Goal: Information Seeking & Learning: Find specific fact

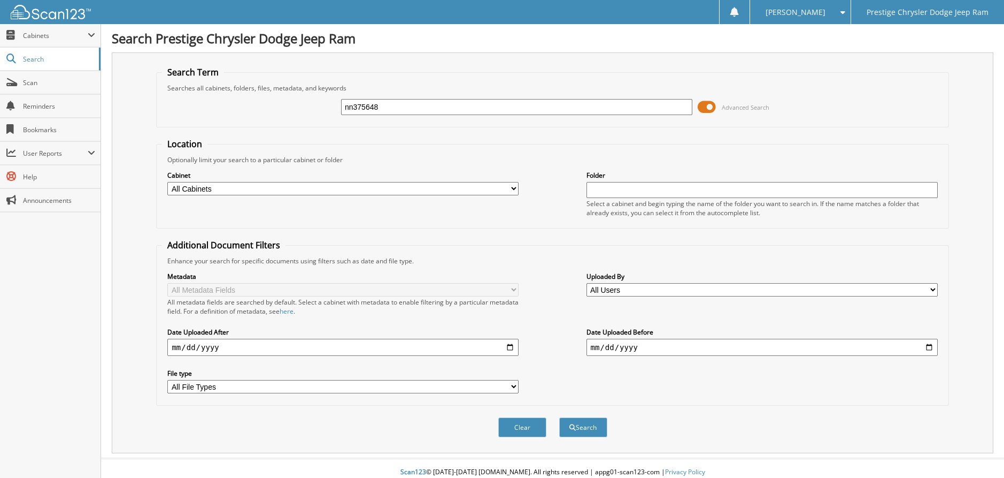
type input "nn375648"
click at [559, 417] on button "Search" at bounding box center [583, 427] width 48 height 20
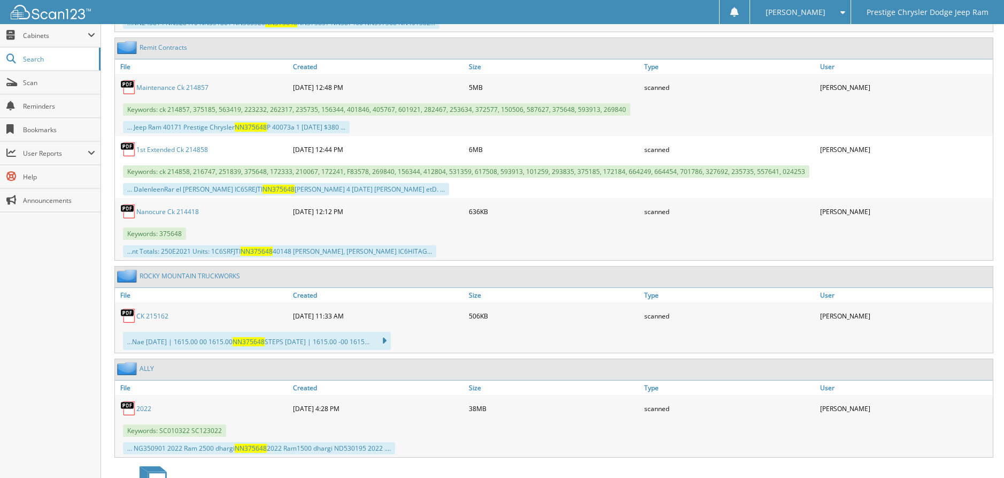
scroll to position [1034, 0]
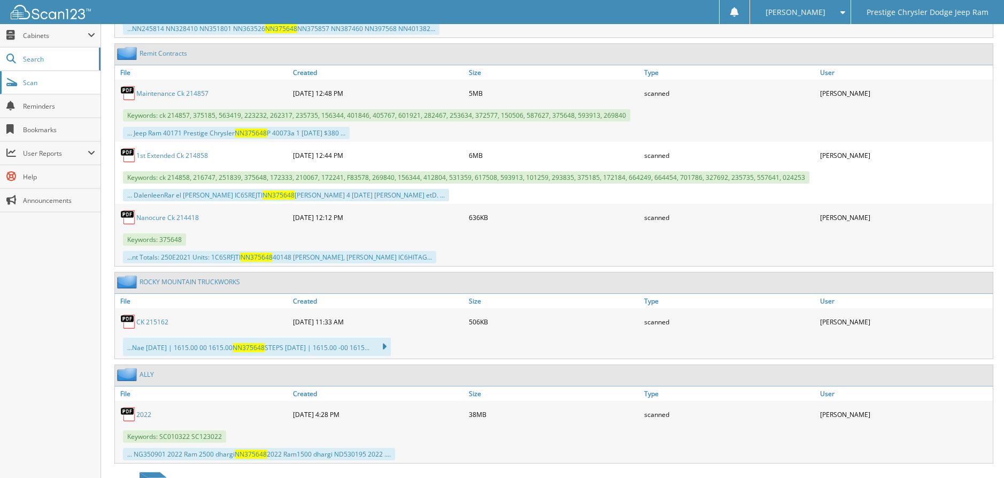
click at [37, 78] on span "Scan" at bounding box center [59, 82] width 72 height 9
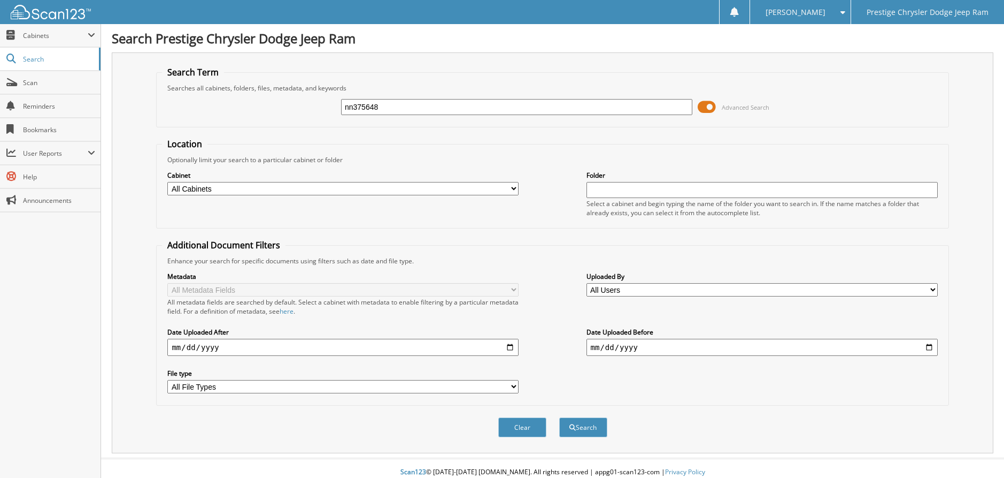
type input "nn375648"
click at [559, 417] on button "Search" at bounding box center [583, 427] width 48 height 20
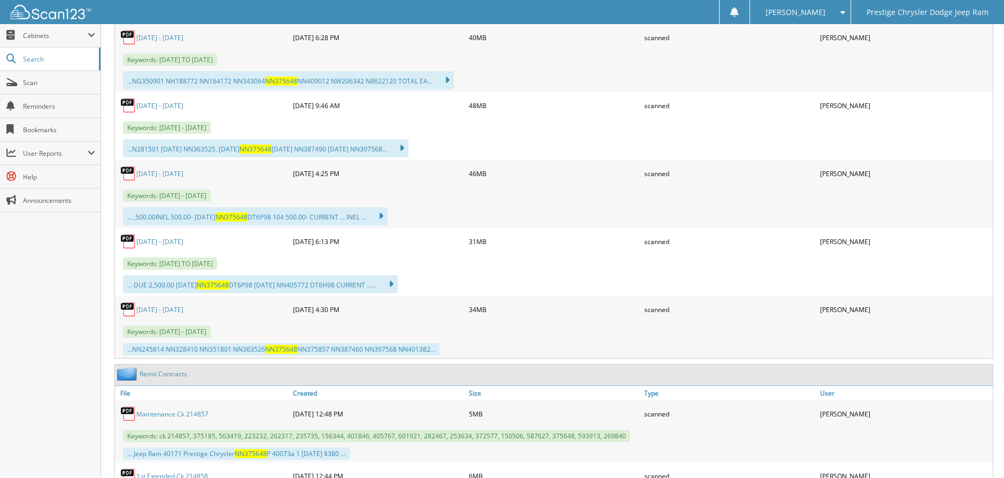
scroll to position [713, 0]
